Goal: Transaction & Acquisition: Obtain resource

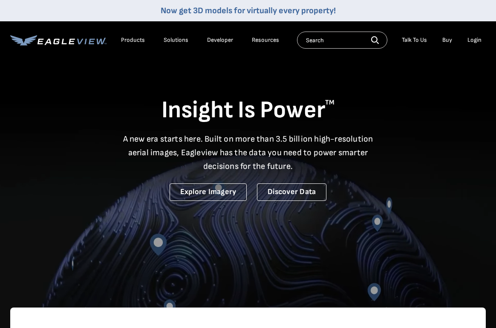
click at [477, 41] on div "Login" at bounding box center [475, 40] width 14 height 8
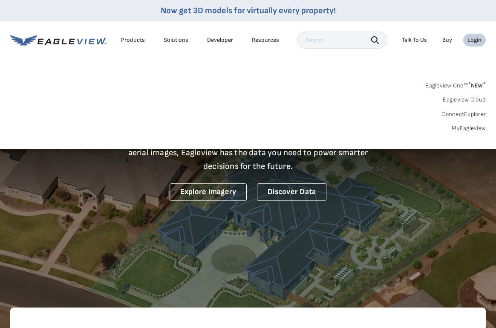
click at [476, 126] on link "MyEagleview" at bounding box center [469, 128] width 34 height 8
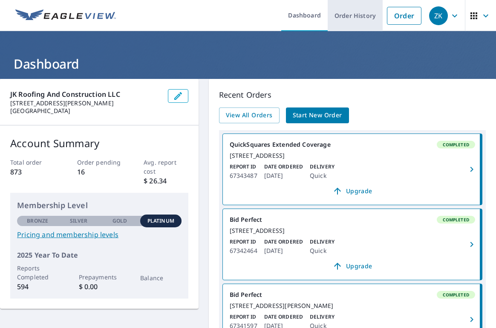
click at [368, 17] on link "Order History" at bounding box center [355, 15] width 55 height 31
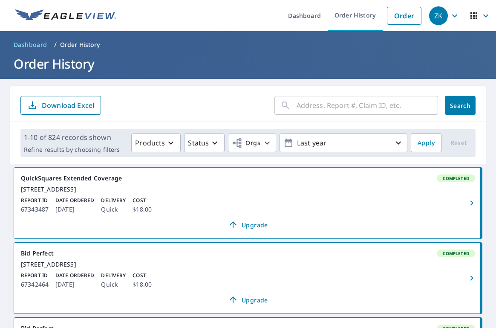
click at [325, 106] on input "text" at bounding box center [368, 105] width 142 height 24
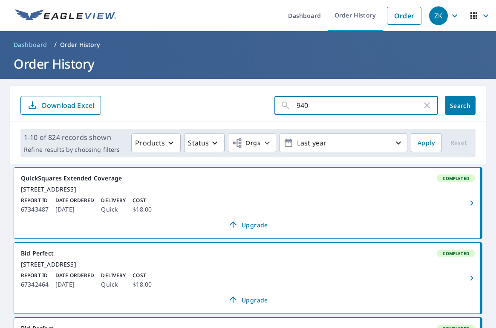
type input "940"
click button "Search" at bounding box center [460, 105] width 31 height 19
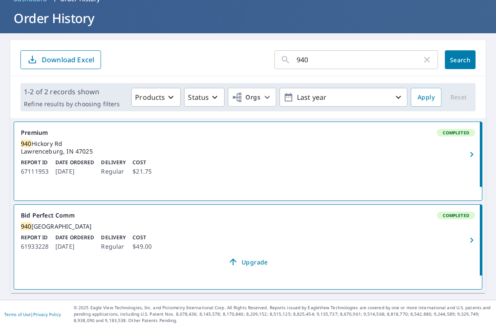
scroll to position [36, 0]
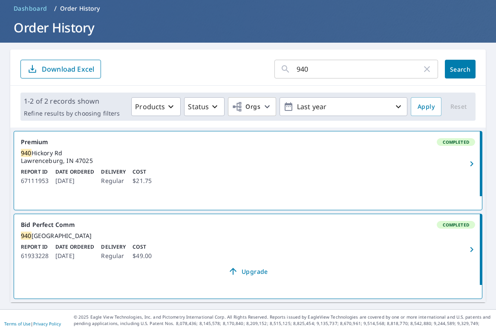
click at [461, 173] on div "Report ID 67111953 Date Ordered Aug 25, 2025 Delivery Regular Cost $21.75" at bounding box center [248, 177] width 454 height 18
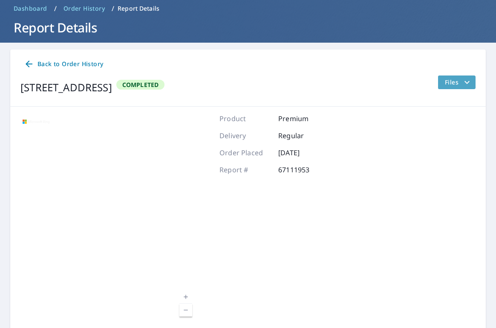
click at [461, 82] on span "Files" at bounding box center [458, 82] width 27 height 10
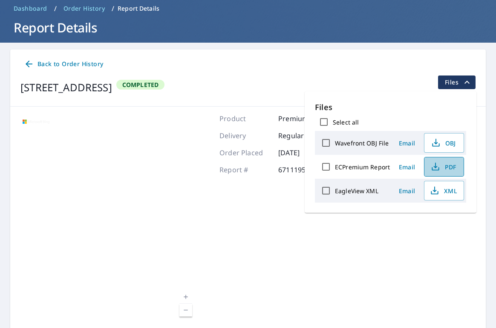
click at [441, 171] on span "PDF" at bounding box center [443, 167] width 27 height 10
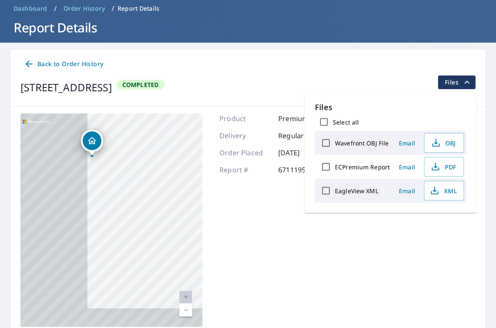
drag, startPoint x: 76, startPoint y: 226, endPoint x: 211, endPoint y: 194, distance: 138.0
click at [211, 195] on div "940 Hickory Rd Lawrenceburg, IN 47025 Aerial Road A standard road map Aerial A …" at bounding box center [248, 220] width 476 height 227
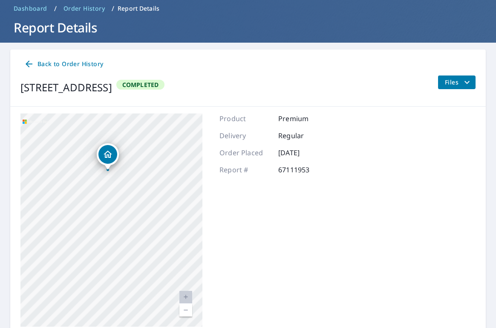
click at [197, 148] on div "940 Hickory Rd Lawrenceburg, IN 47025" at bounding box center [111, 219] width 182 height 213
click at [29, 25] on h1 "Report Details" at bounding box center [248, 27] width 476 height 17
click at [29, 11] on span "Dashboard" at bounding box center [31, 8] width 34 height 9
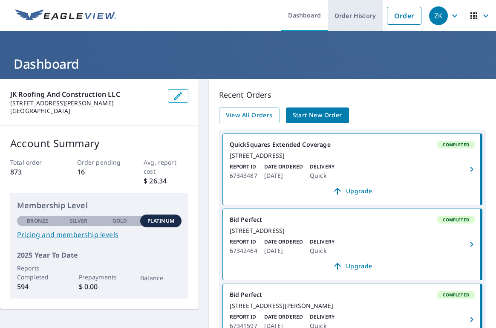
click at [359, 18] on link "Order History" at bounding box center [355, 15] width 55 height 31
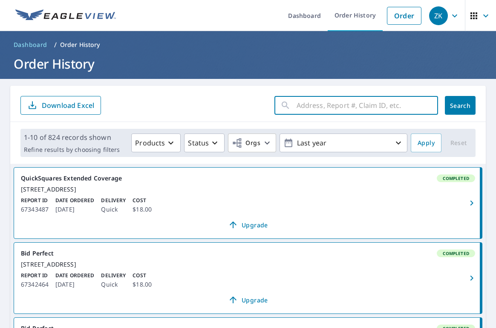
click at [333, 101] on input "text" at bounding box center [368, 105] width 142 height 24
type input "6932"
click button "Search" at bounding box center [460, 105] width 31 height 19
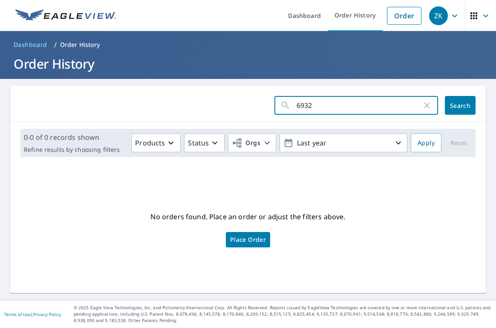
click at [321, 111] on input "6932" at bounding box center [359, 105] width 125 height 24
type input "6392"
click at [468, 110] on button "Search" at bounding box center [460, 105] width 31 height 19
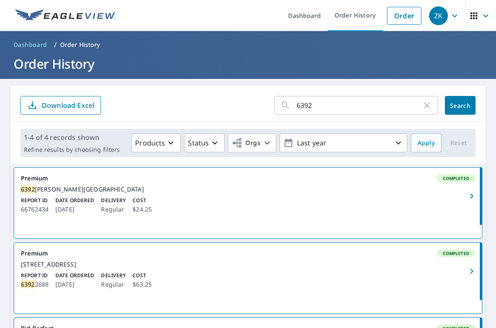
click at [471, 199] on icon "button" at bounding box center [472, 196] width 10 height 10
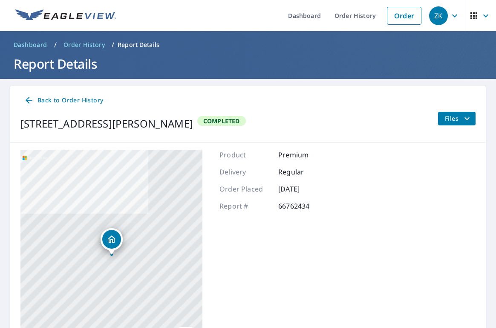
click at [465, 119] on icon "filesDropdownBtn-66762434" at bounding box center [467, 118] width 10 height 10
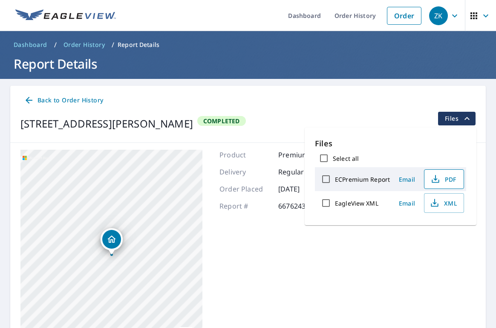
click at [445, 183] on span "PDF" at bounding box center [443, 179] width 27 height 10
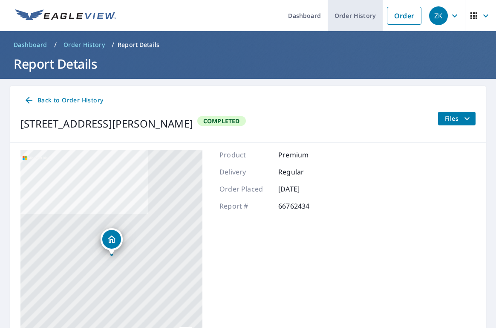
click at [365, 19] on link "Order History" at bounding box center [355, 15] width 55 height 31
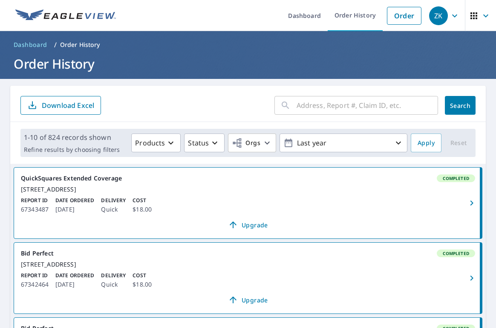
scroll to position [3, 0]
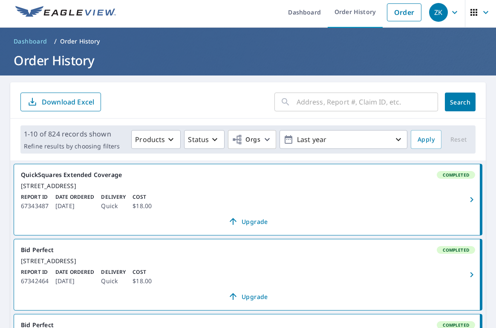
click at [391, 103] on input "text" at bounding box center [368, 102] width 142 height 24
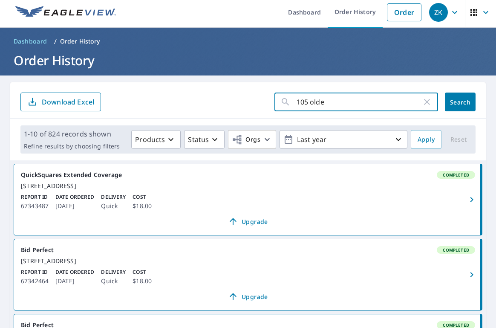
type input "105 olde"
click at [473, 100] on button "Search" at bounding box center [460, 102] width 31 height 19
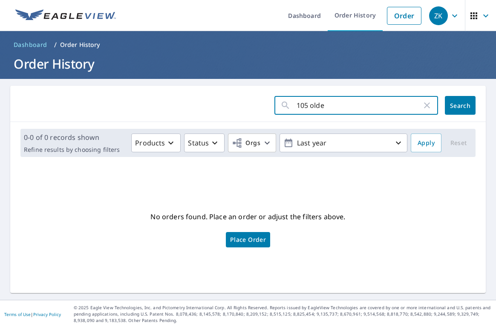
click at [353, 110] on input "105 olde" at bounding box center [359, 105] width 125 height 24
type input "103 olde"
click button "Search" at bounding box center [460, 105] width 31 height 19
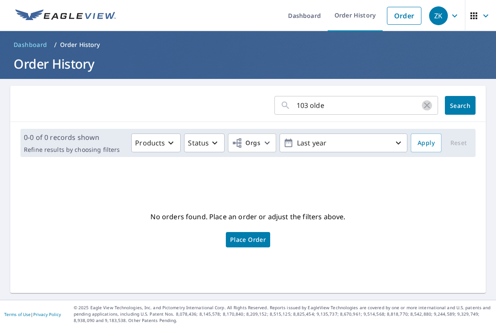
click at [431, 105] on icon "button" at bounding box center [427, 105] width 10 height 10
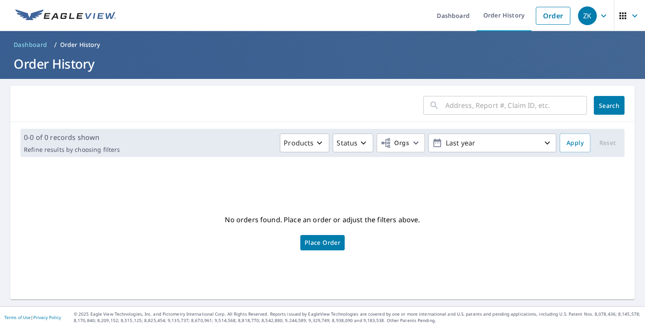
click at [496, 107] on input "text" at bounding box center [516, 105] width 142 height 24
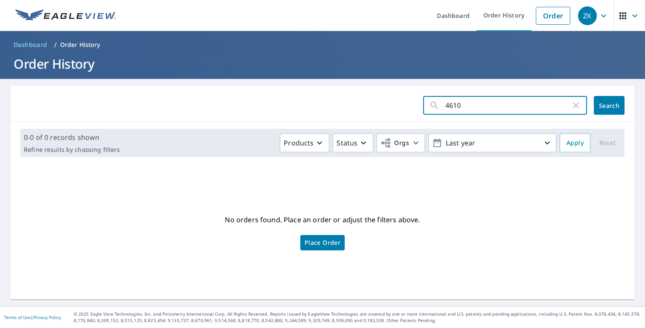
type input "4610"
click at [496, 107] on span "Search" at bounding box center [608, 105] width 17 height 8
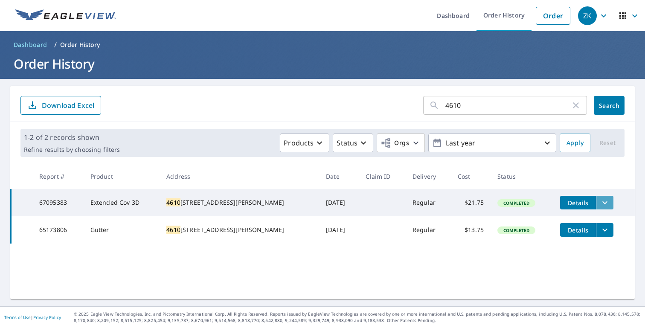
click at [496, 203] on icon "filesDropdownBtn-67095383" at bounding box center [604, 202] width 10 height 10
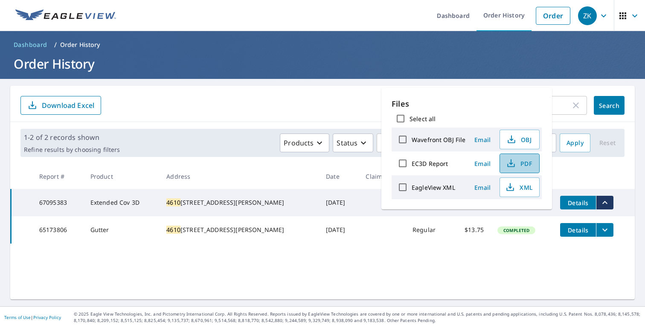
click at [496, 166] on icon "button" at bounding box center [511, 163] width 10 height 10
